Goal: Task Accomplishment & Management: Use online tool/utility

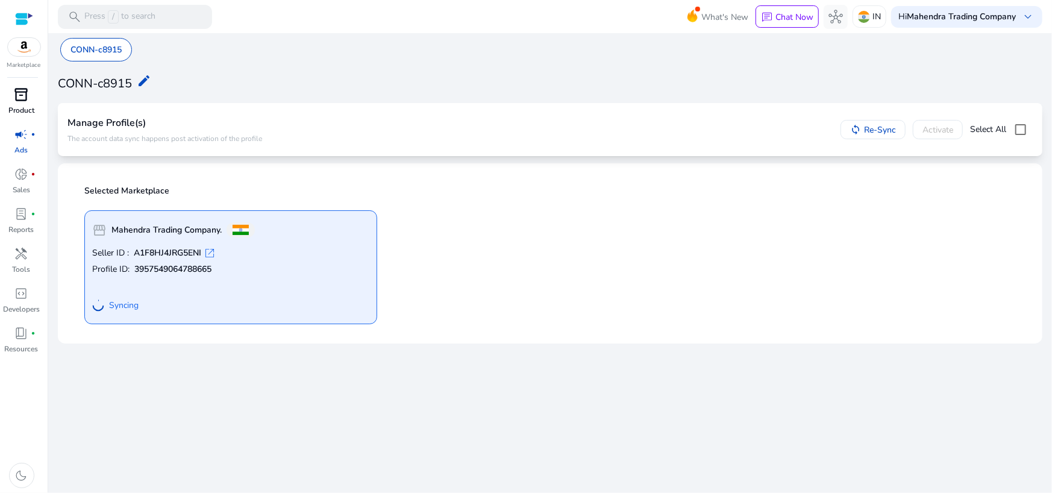
click at [17, 98] on span "inventory_2" at bounding box center [21, 94] width 14 height 14
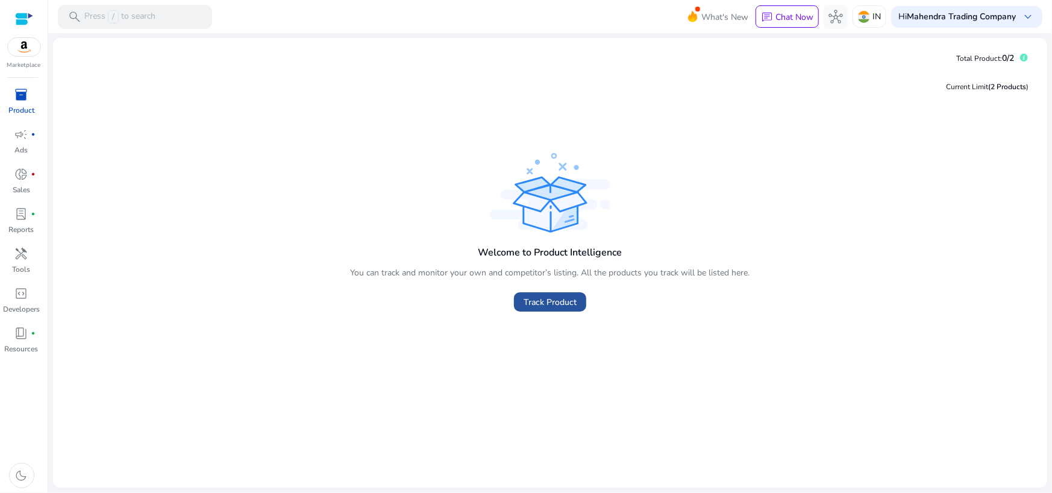
click at [567, 306] on span "Track Product" at bounding box center [549, 302] width 53 height 13
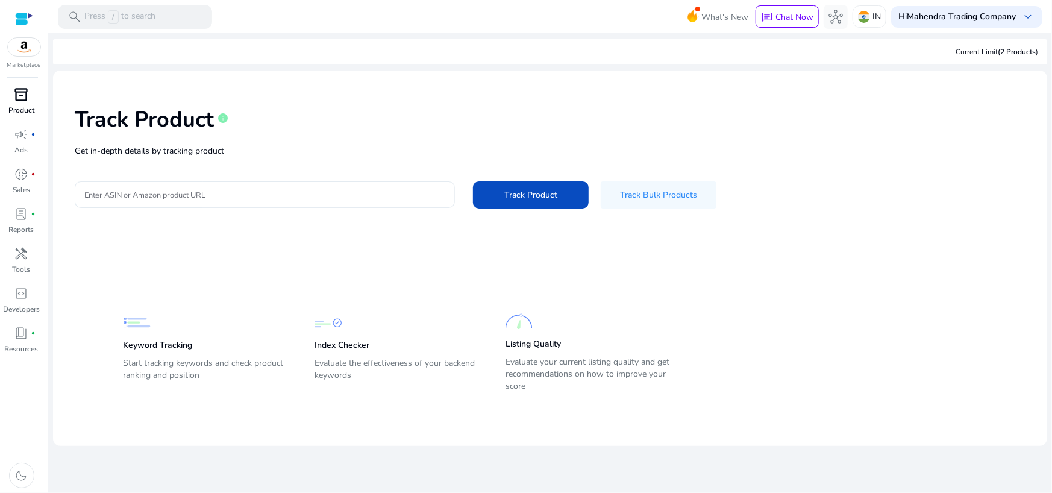
click at [281, 201] on div at bounding box center [264, 194] width 361 height 27
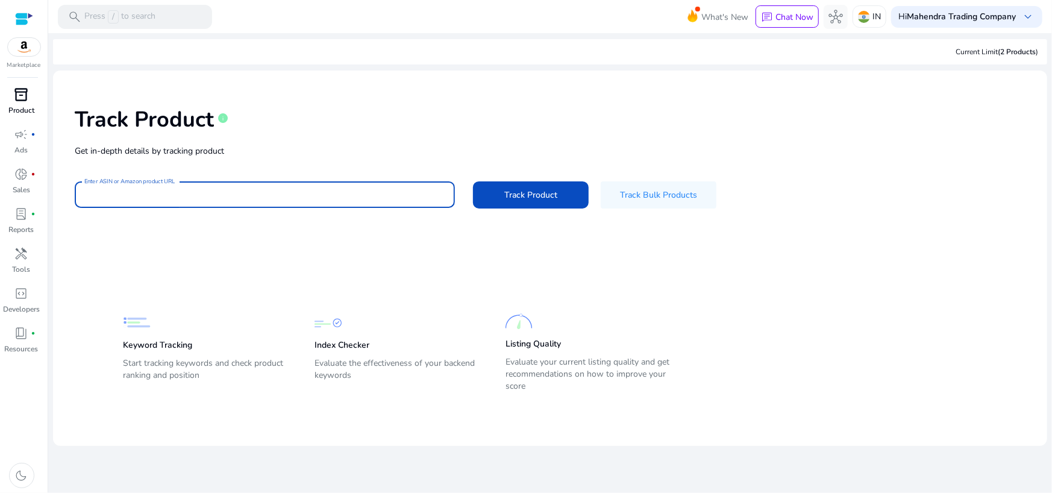
click at [219, 192] on input "Enter ASIN or Amazon product URL" at bounding box center [264, 194] width 361 height 13
paste input "**********"
type input "**********"
click at [501, 196] on span at bounding box center [531, 194] width 116 height 29
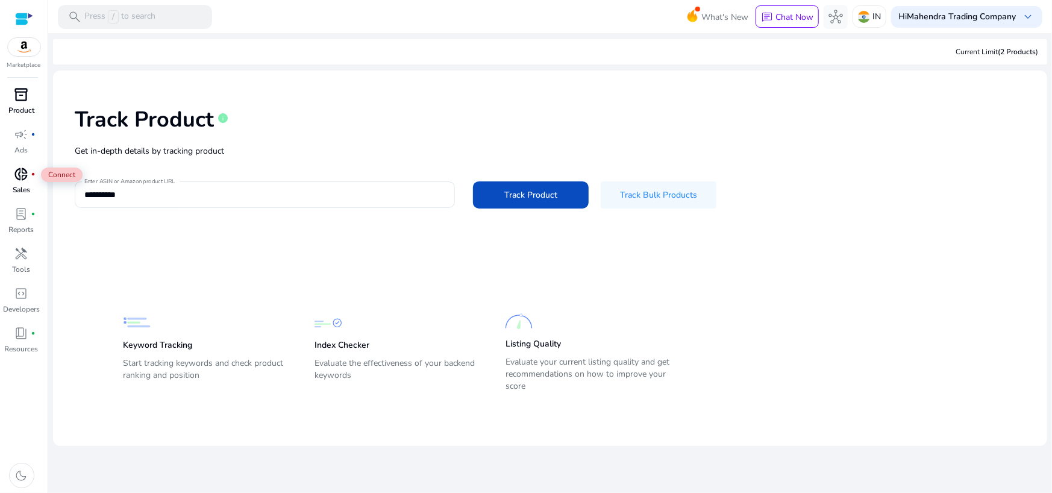
click at [24, 180] on span "donut_small" at bounding box center [21, 174] width 14 height 14
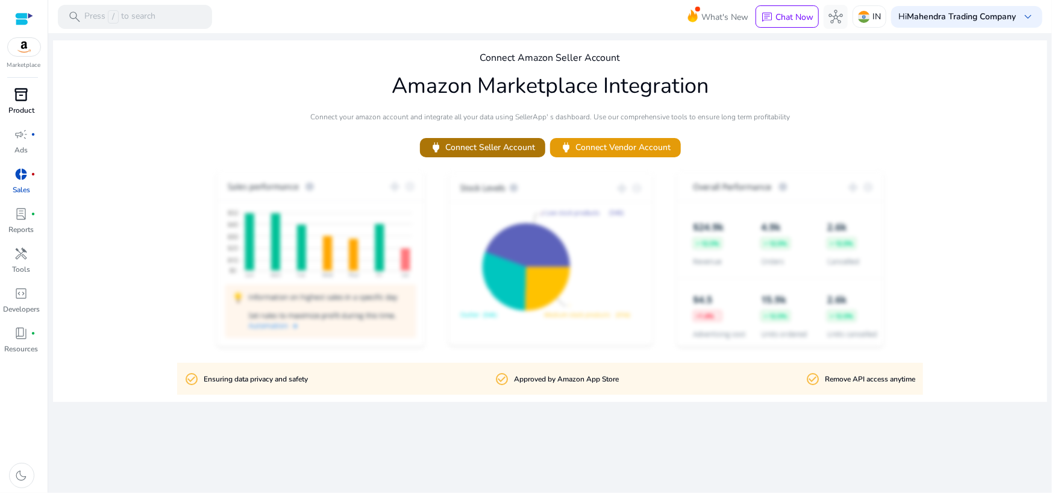
click at [467, 149] on span "power Connect Seller Account" at bounding box center [483, 147] width 106 height 14
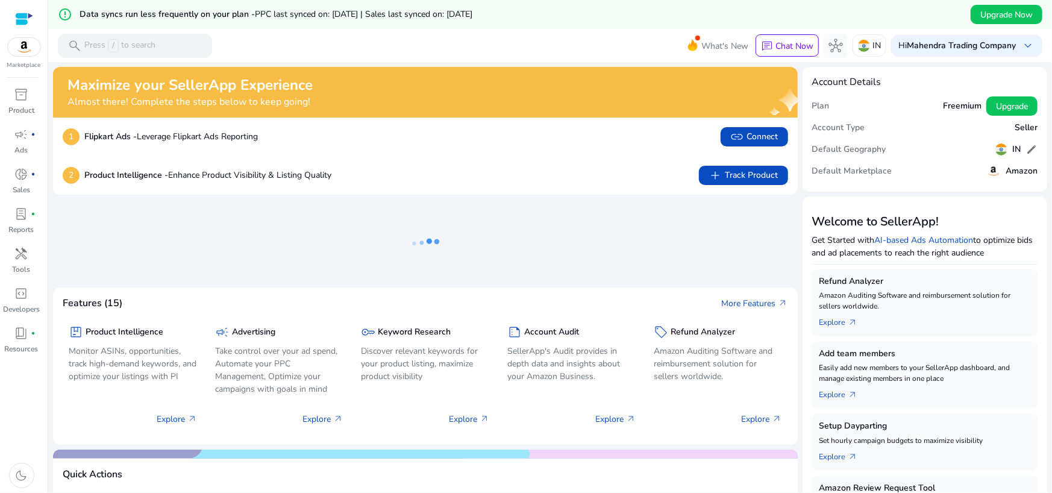
click at [648, 30] on mat-toolbar "search Press / to search What's New chat Chat Now hub IN Hi Mahendra Trading Co…" at bounding box center [550, 45] width 1004 height 33
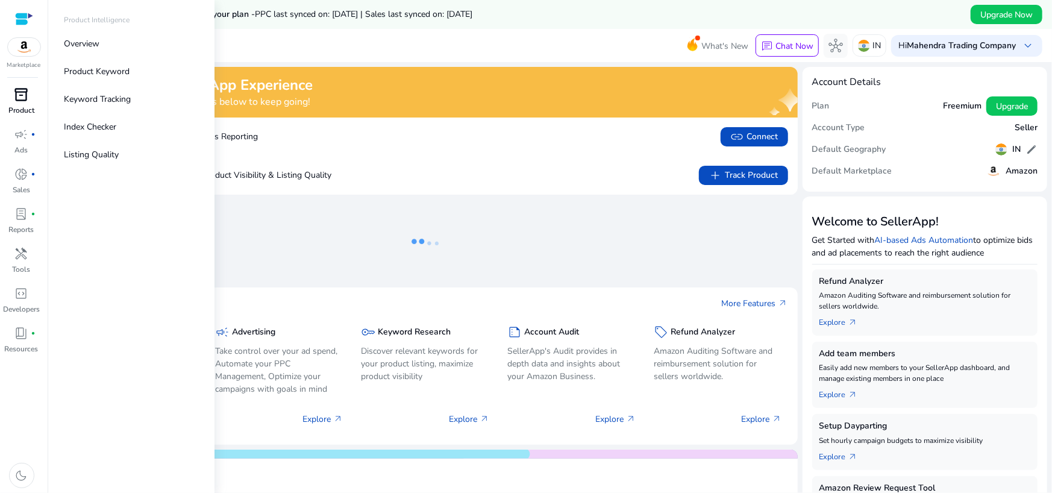
click at [8, 98] on div "inventory_2" at bounding box center [22, 94] width 34 height 19
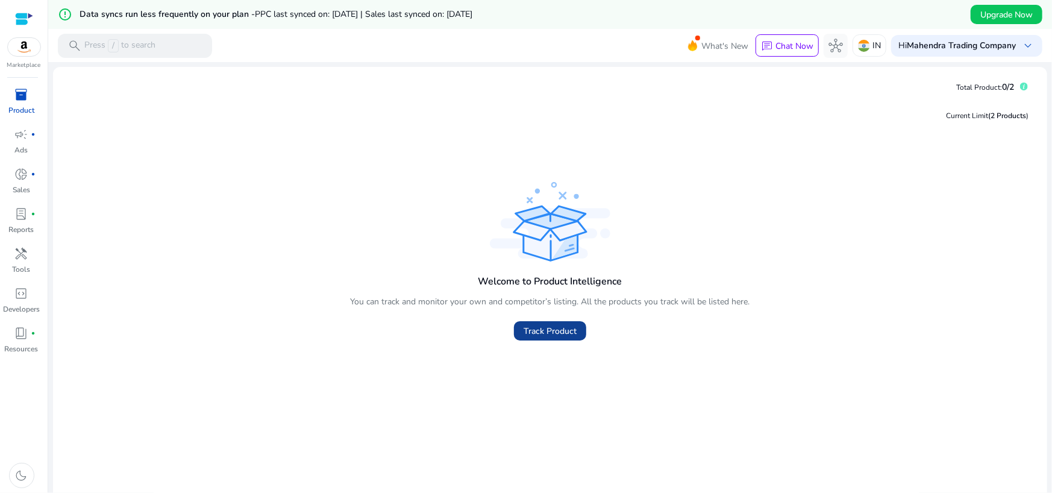
click at [536, 330] on span "Track Product" at bounding box center [549, 331] width 53 height 13
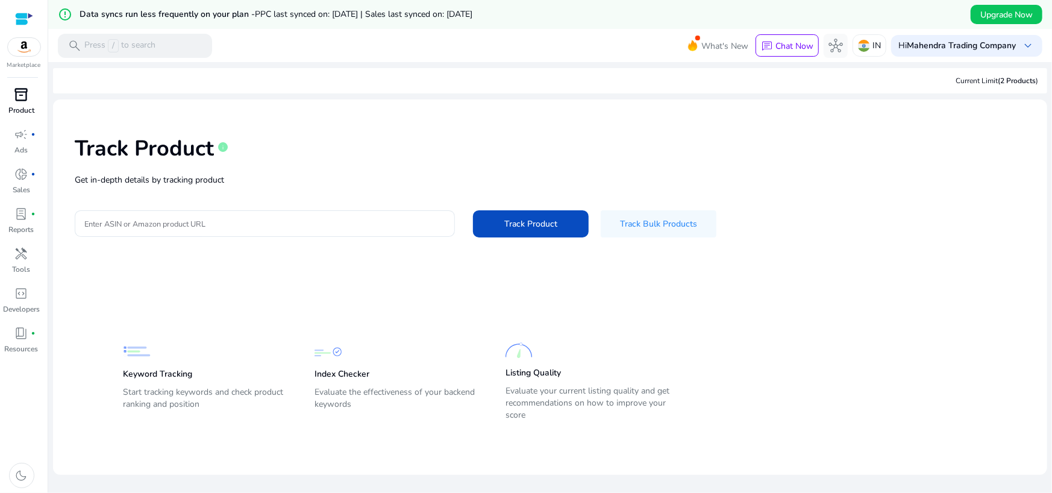
click at [7, 108] on link "inventory_2 Product" at bounding box center [21, 105] width 43 height 40
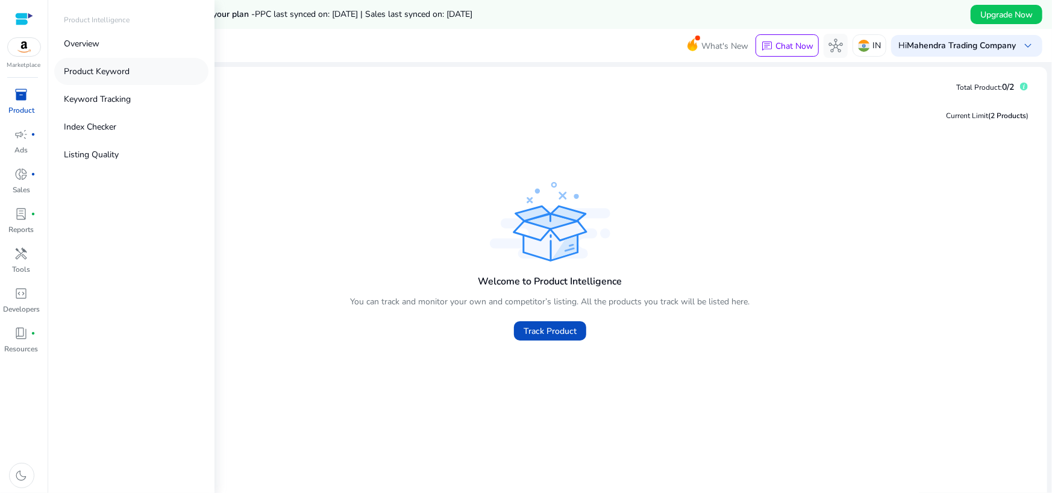
click at [90, 73] on p "Product Keyword" at bounding box center [97, 71] width 66 height 13
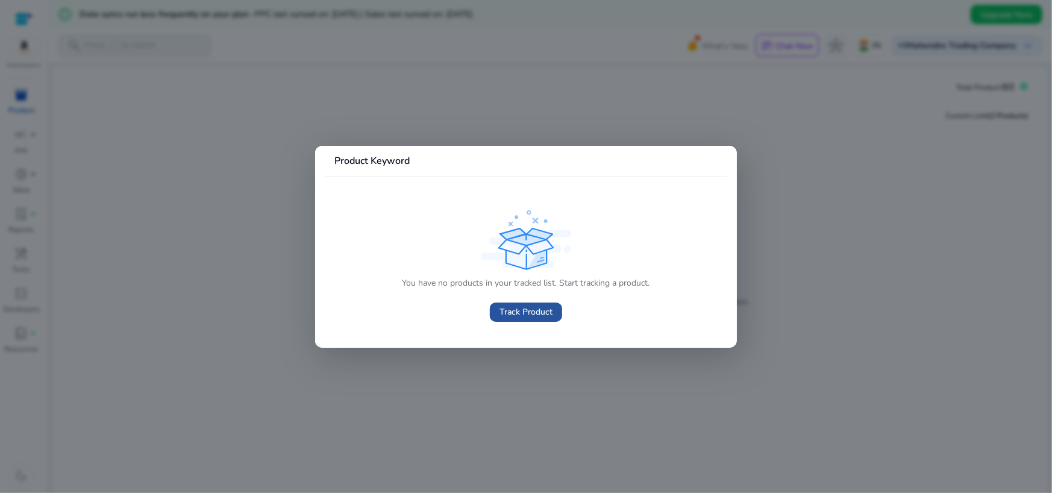
click at [508, 310] on span "Track Product" at bounding box center [525, 311] width 53 height 13
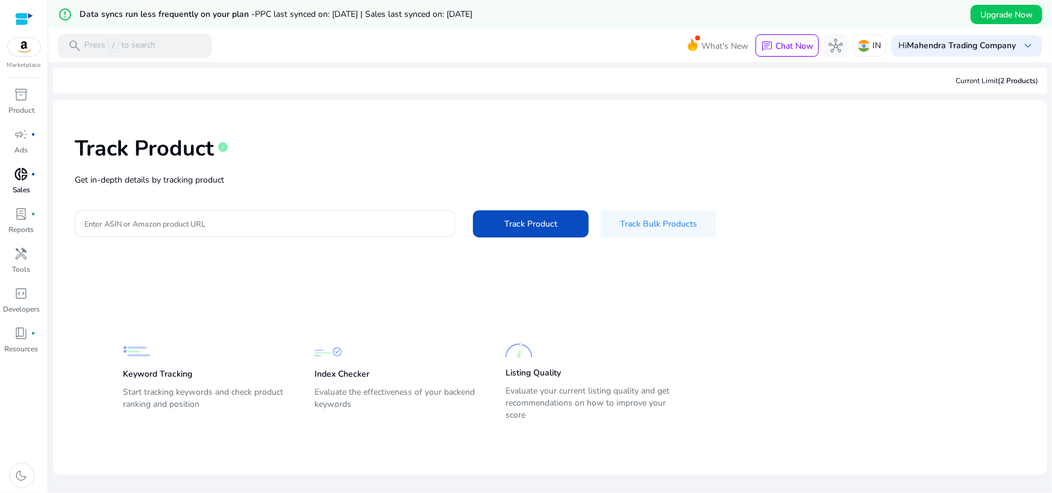
click at [13, 176] on div "donut_small fiber_manual_record" at bounding box center [22, 173] width 34 height 19
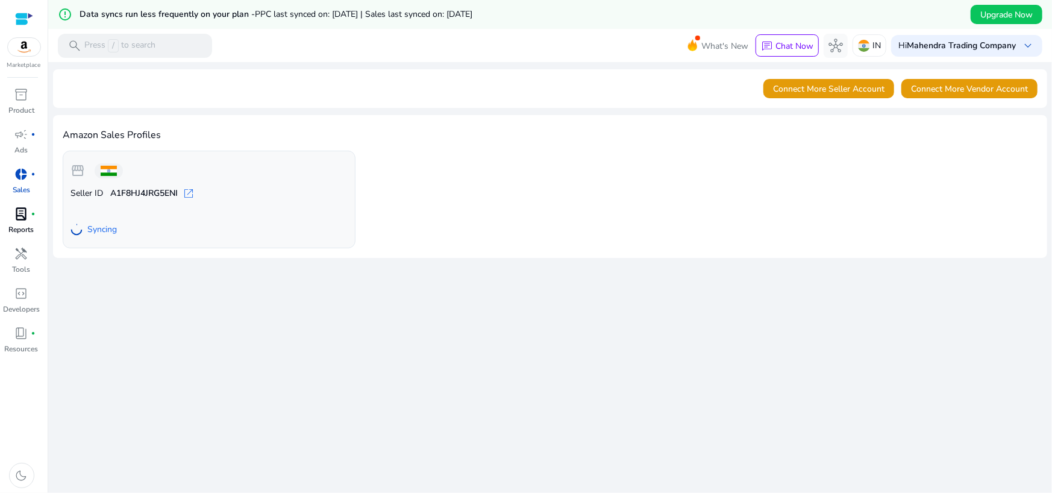
click at [23, 227] on p "Reports" at bounding box center [21, 229] width 25 height 11
click at [27, 258] on span "handyman" at bounding box center [21, 253] width 14 height 14
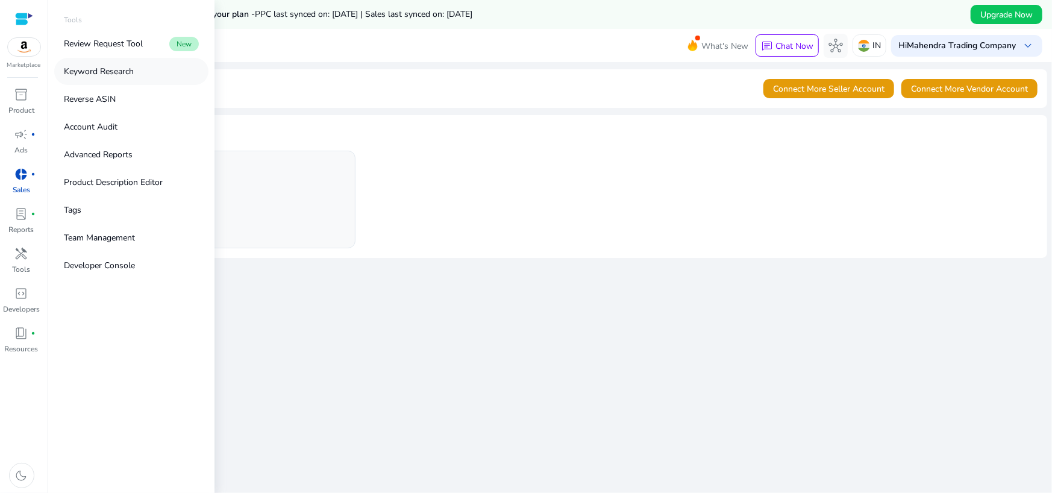
click at [114, 69] on p "Keyword Research" at bounding box center [99, 71] width 70 height 13
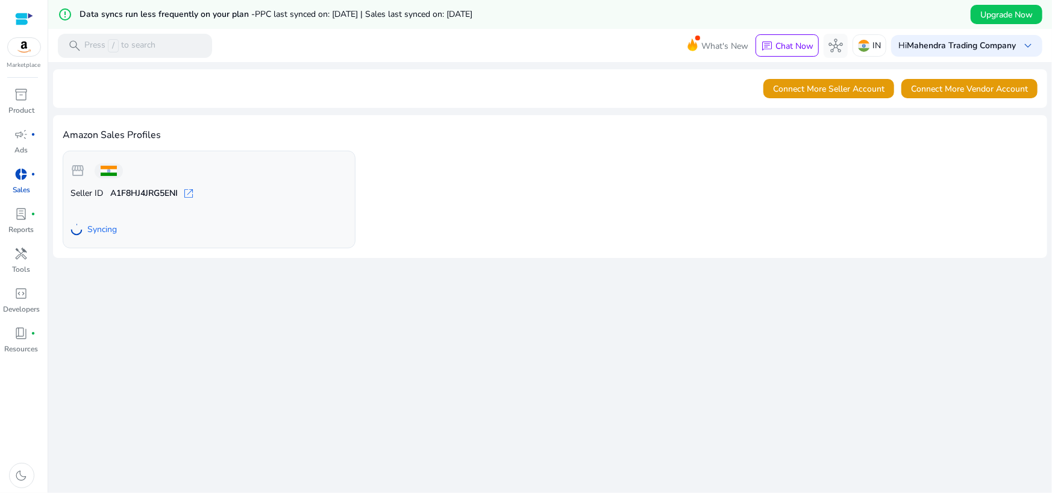
click at [28, 54] on img at bounding box center [24, 47] width 33 height 18
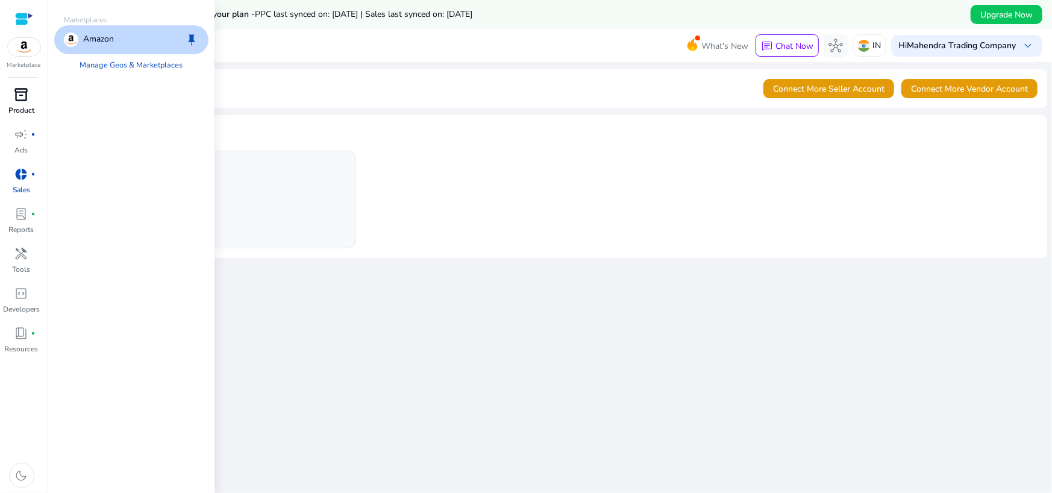
click at [23, 90] on span "inventory_2" at bounding box center [21, 94] width 14 height 14
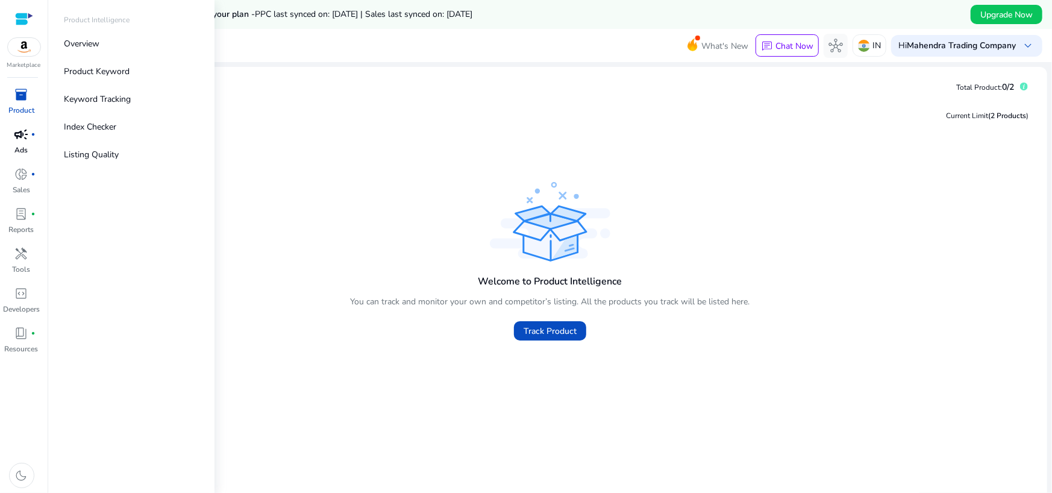
click at [24, 137] on span "campaign" at bounding box center [21, 134] width 14 height 14
